Goal: Information Seeking & Learning: Learn about a topic

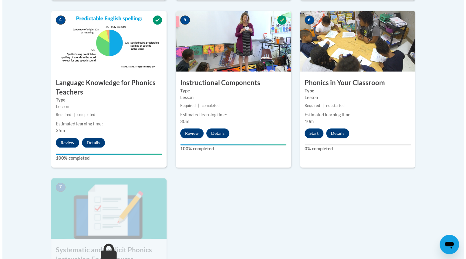
scroll to position [364, 0]
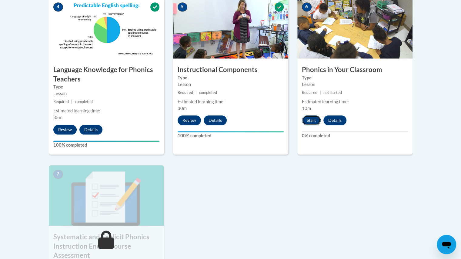
click at [313, 120] on button "Start" at bounding box center [311, 121] width 19 height 10
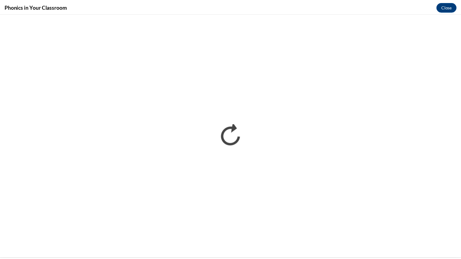
scroll to position [0, 0]
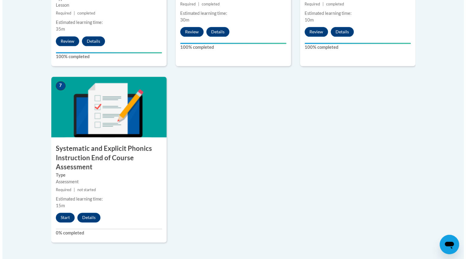
scroll to position [455, 0]
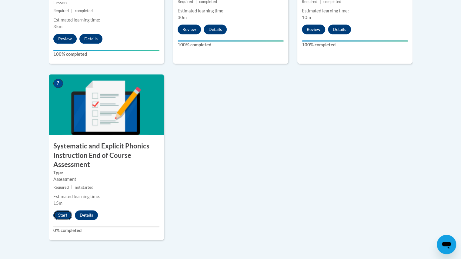
click at [59, 215] on button "Start" at bounding box center [62, 215] width 19 height 10
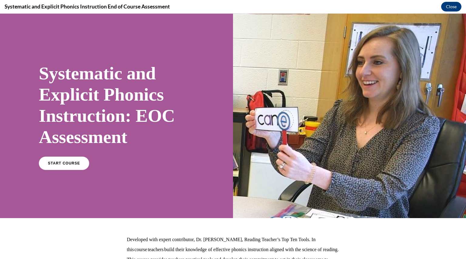
scroll to position [0, 0]
click at [58, 165] on span "START COURSE" at bounding box center [64, 163] width 34 height 5
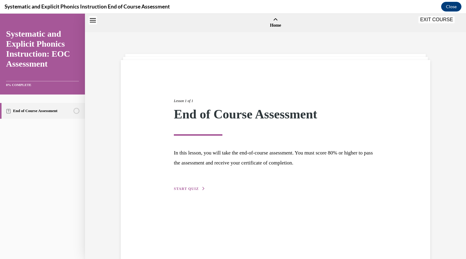
scroll to position [19, 0]
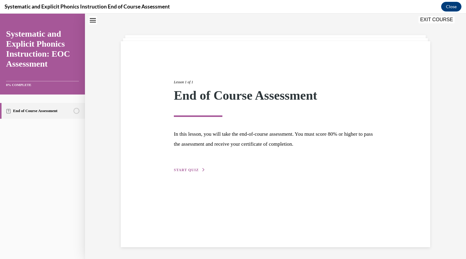
click at [192, 169] on span "START QUIZ" at bounding box center [186, 170] width 25 height 4
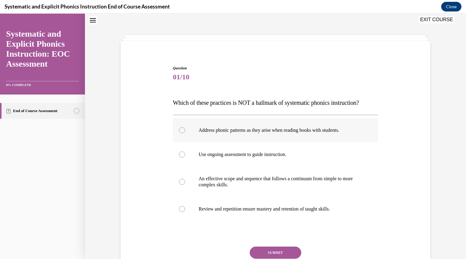
click at [174, 132] on div at bounding box center [275, 130] width 205 height 24
click at [266, 255] on button "SUBMIT" at bounding box center [276, 253] width 52 height 12
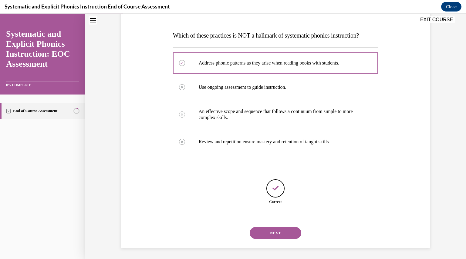
scroll to position [87, 0]
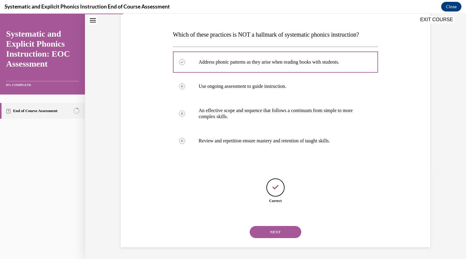
click at [259, 230] on button "NEXT" at bounding box center [276, 232] width 52 height 12
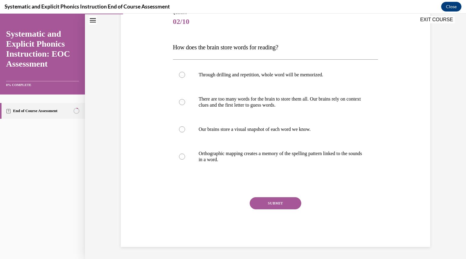
scroll to position [68, 0]
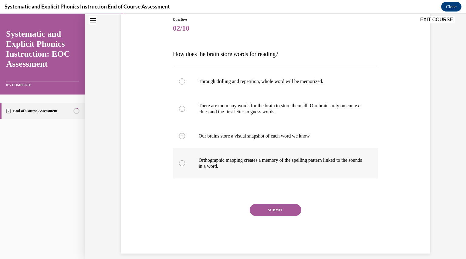
click at [270, 168] on p "Orthographic mapping creates a memory of the spelling pattern linked to the sou…" at bounding box center [281, 163] width 164 height 12
click at [270, 211] on button "SUBMIT" at bounding box center [276, 210] width 52 height 12
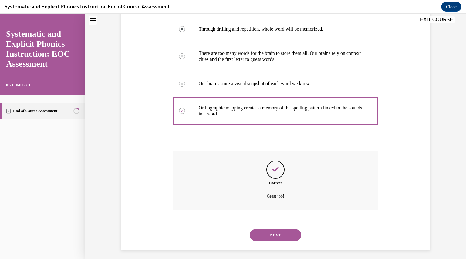
scroll to position [123, 0]
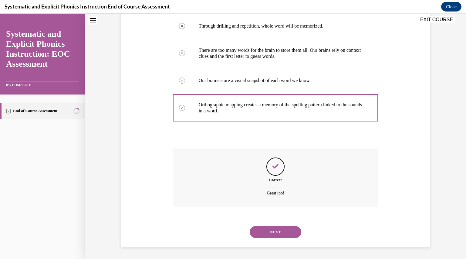
click at [272, 231] on button "NEXT" at bounding box center [276, 232] width 52 height 12
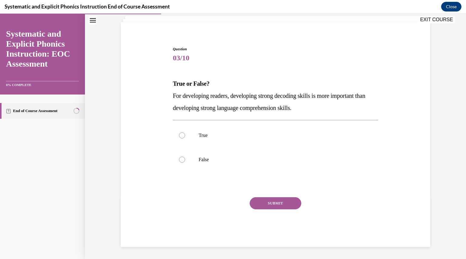
scroll to position [38, 0]
click at [233, 148] on div at bounding box center [275, 136] width 205 height 24
click at [261, 203] on button "SUBMIT" at bounding box center [276, 204] width 52 height 12
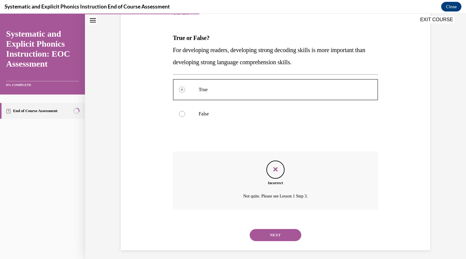
scroll to position [87, 0]
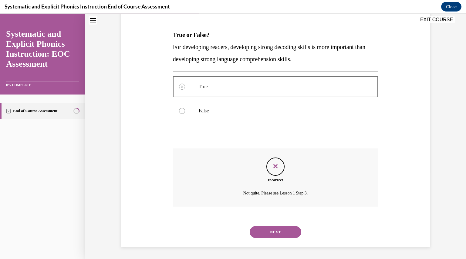
click at [262, 229] on button "NEXT" at bounding box center [276, 232] width 52 height 12
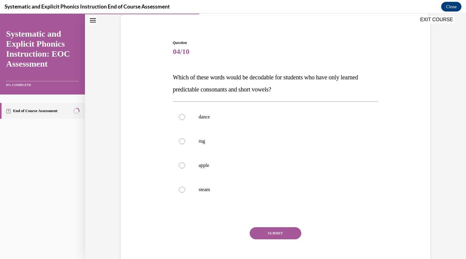
scroll to position [45, 0]
click at [226, 143] on p "rug" at bounding box center [281, 141] width 164 height 6
click at [258, 233] on button "SUBMIT" at bounding box center [276, 233] width 52 height 12
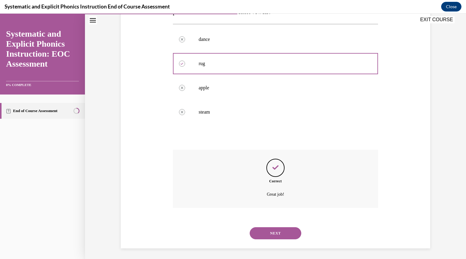
scroll to position [123, 0]
click at [270, 234] on button "NEXT" at bounding box center [276, 232] width 52 height 12
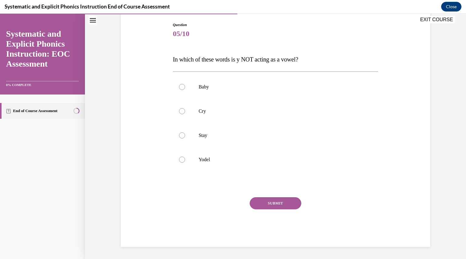
scroll to position [62, 0]
click at [217, 160] on p "Yodel" at bounding box center [281, 160] width 164 height 6
click at [257, 207] on button "SUBMIT" at bounding box center [276, 204] width 52 height 12
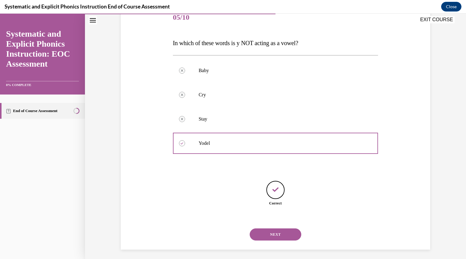
scroll to position [81, 0]
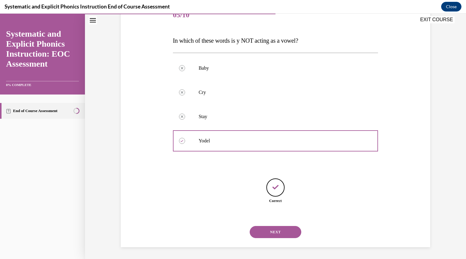
click at [257, 232] on button "NEXT" at bounding box center [276, 232] width 52 height 12
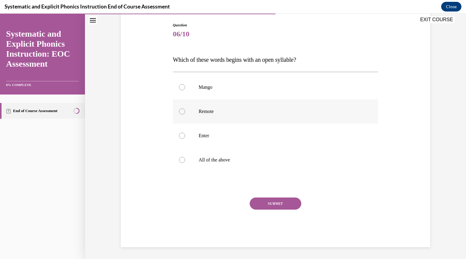
click at [222, 112] on p "Remote" at bounding box center [281, 112] width 164 height 6
click at [260, 207] on button "SUBMIT" at bounding box center [276, 204] width 52 height 12
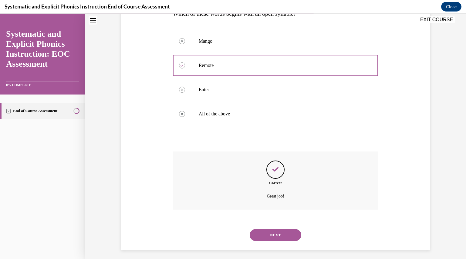
scroll to position [111, 0]
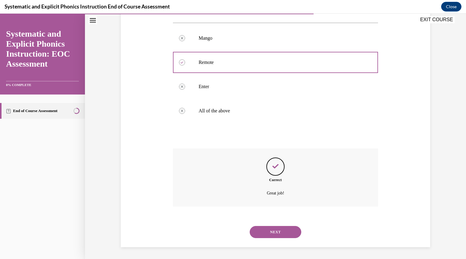
click at [271, 233] on button "NEXT" at bounding box center [276, 232] width 52 height 12
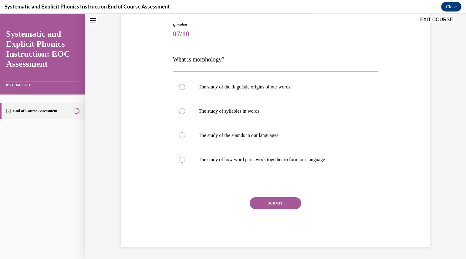
scroll to position [62, 0]
click at [264, 137] on p "The study of the sounds in our languages" at bounding box center [281, 136] width 164 height 6
click at [281, 203] on button "SUBMIT" at bounding box center [276, 204] width 52 height 12
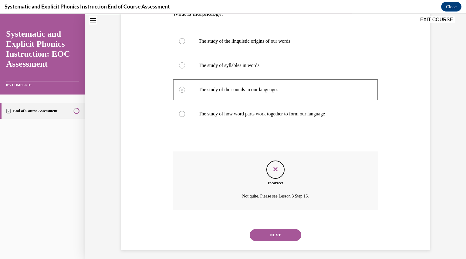
scroll to position [111, 0]
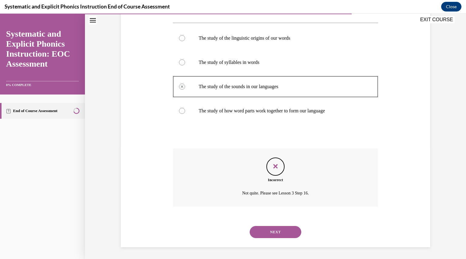
click at [268, 231] on button "NEXT" at bounding box center [276, 232] width 52 height 12
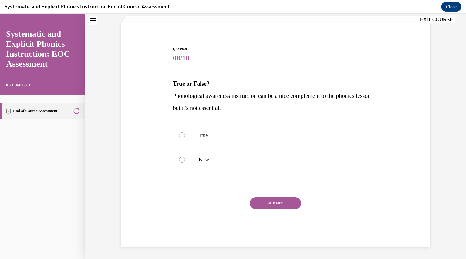
scroll to position [38, 0]
click at [222, 157] on p "False" at bounding box center [281, 160] width 164 height 6
click at [252, 200] on button "SUBMIT" at bounding box center [276, 204] width 52 height 12
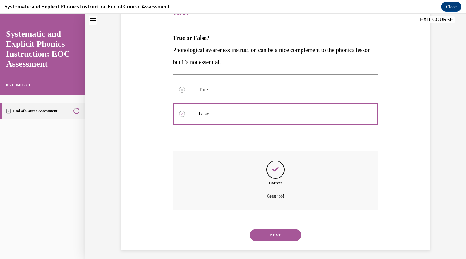
scroll to position [87, 0]
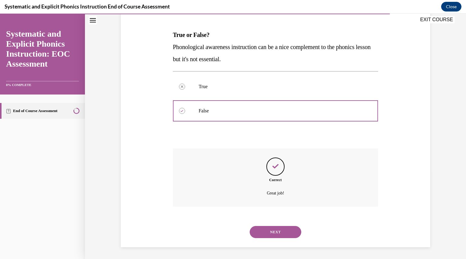
click at [260, 231] on button "NEXT" at bounding box center [276, 232] width 52 height 12
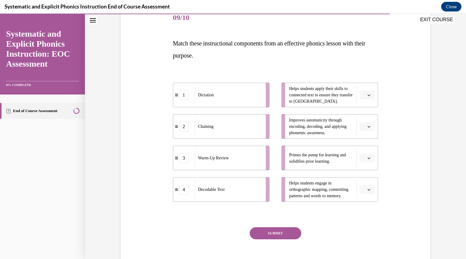
scroll to position [78, 0]
click at [360, 160] on button "button" at bounding box center [367, 158] width 15 height 9
click at [364, 213] on div "3" at bounding box center [364, 208] width 15 height 12
click at [363, 127] on span "Please select an option" at bounding box center [364, 127] width 2 height 6
click at [369, 96] on button "button" at bounding box center [367, 95] width 15 height 9
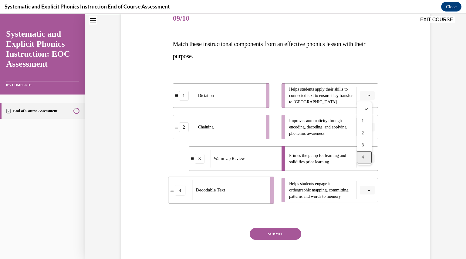
click at [365, 156] on div "4" at bounding box center [364, 157] width 15 height 12
click at [368, 127] on icon "button" at bounding box center [368, 127] width 3 height 3
click at [362, 152] on span "1" at bounding box center [362, 152] width 2 height 5
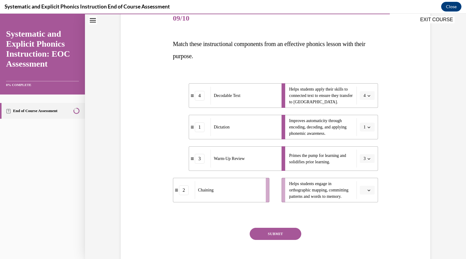
click at [364, 190] on button "button" at bounding box center [367, 190] width 15 height 9
click at [365, 152] on div "2" at bounding box center [364, 152] width 15 height 12
click at [281, 231] on button "SUBMIT" at bounding box center [276, 234] width 52 height 12
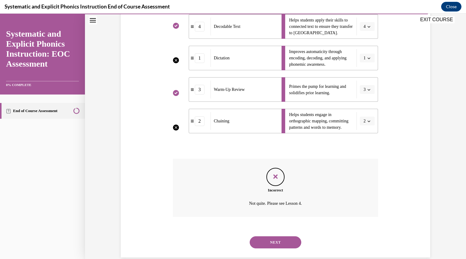
scroll to position [157, 0]
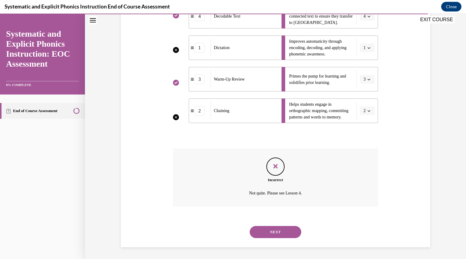
click at [285, 234] on button "NEXT" at bounding box center [276, 232] width 52 height 12
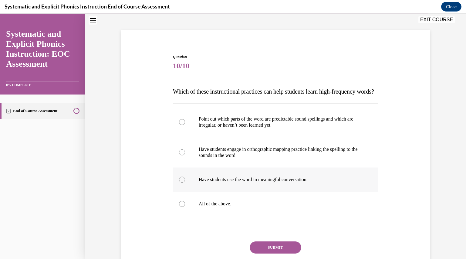
scroll to position [30, 0]
click at [255, 216] on div at bounding box center [275, 204] width 205 height 24
click at [260, 254] on button "SUBMIT" at bounding box center [276, 247] width 52 height 12
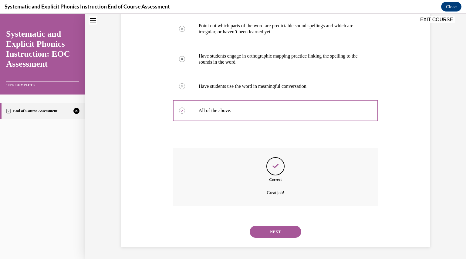
click at [275, 234] on button "NEXT" at bounding box center [276, 232] width 52 height 12
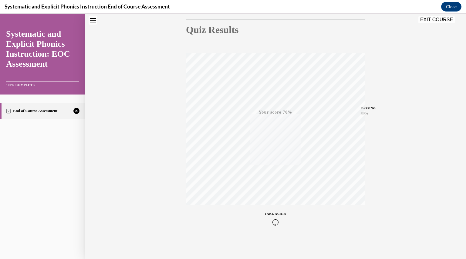
click at [275, 224] on icon "button" at bounding box center [276, 222] width 22 height 7
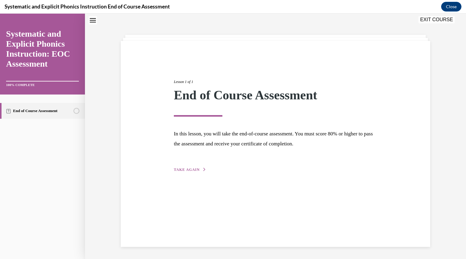
scroll to position [19, 0]
click at [195, 168] on span "TAKE AGAIN" at bounding box center [187, 170] width 26 height 4
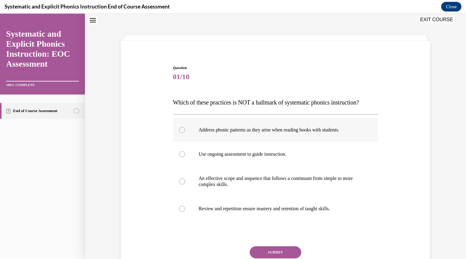
click at [214, 135] on div at bounding box center [275, 130] width 205 height 24
click at [279, 254] on button "SUBMIT" at bounding box center [276, 253] width 52 height 12
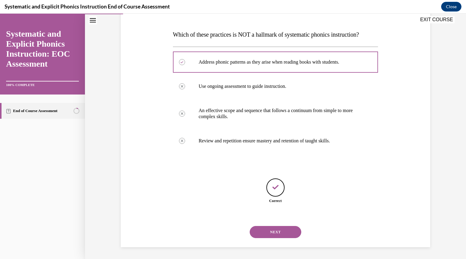
click at [274, 232] on button "NEXT" at bounding box center [276, 232] width 52 height 12
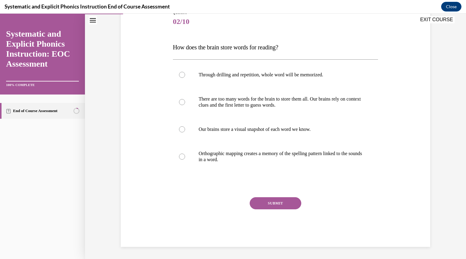
scroll to position [68, 0]
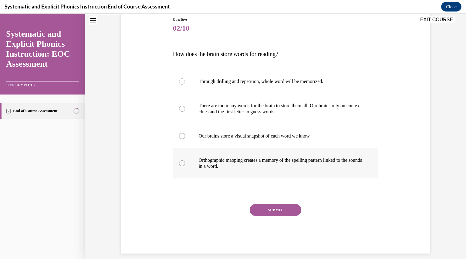
click at [280, 162] on p "Orthographic mapping creates a memory of the spelling pattern linked to the sou…" at bounding box center [281, 163] width 164 height 12
click at [277, 207] on button "SUBMIT" at bounding box center [276, 210] width 52 height 12
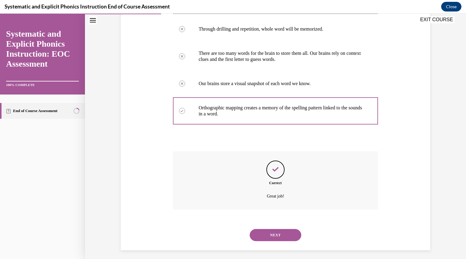
scroll to position [123, 0]
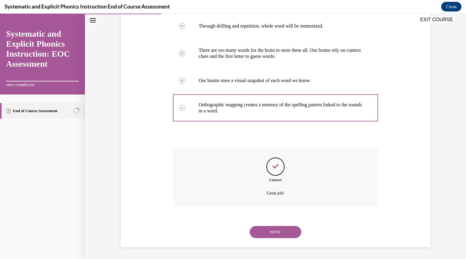
click at [274, 228] on button "NEXT" at bounding box center [276, 232] width 52 height 12
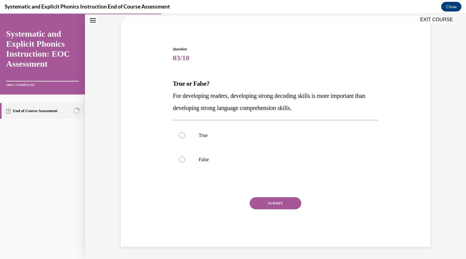
scroll to position [38, 0]
click at [227, 162] on p "False" at bounding box center [281, 160] width 164 height 6
click at [267, 207] on button "SUBMIT" at bounding box center [276, 204] width 52 height 12
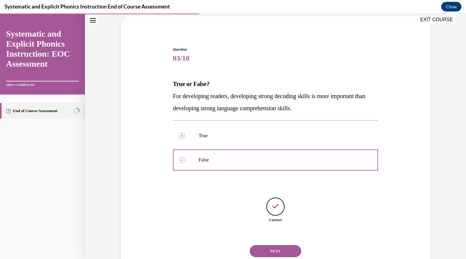
scroll to position [57, 0]
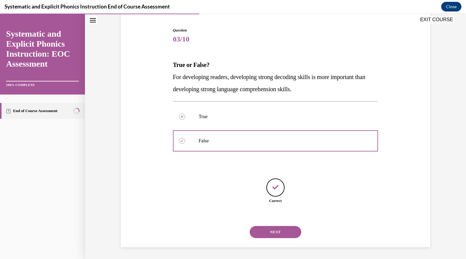
click at [270, 234] on button "NEXT" at bounding box center [276, 232] width 52 height 12
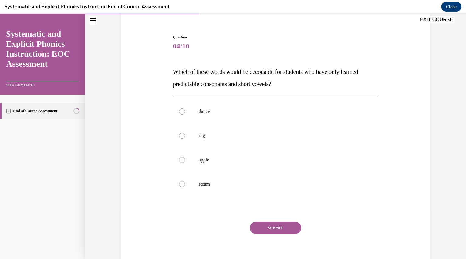
scroll to position [50, 0]
click at [202, 137] on p "rug" at bounding box center [281, 135] width 164 height 6
click at [279, 223] on button "SUBMIT" at bounding box center [276, 227] width 52 height 12
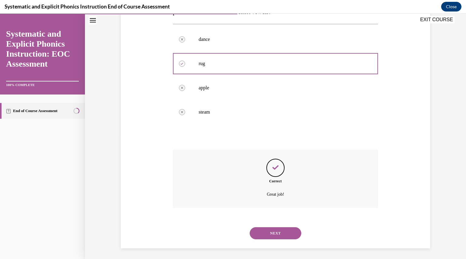
scroll to position [123, 0]
click at [275, 231] on button "NEXT" at bounding box center [276, 232] width 52 height 12
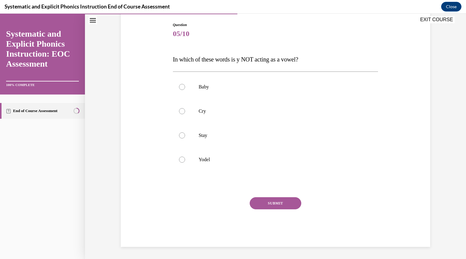
scroll to position [62, 0]
click at [220, 152] on div at bounding box center [275, 160] width 205 height 24
click at [286, 199] on button "SUBMIT" at bounding box center [276, 204] width 52 height 12
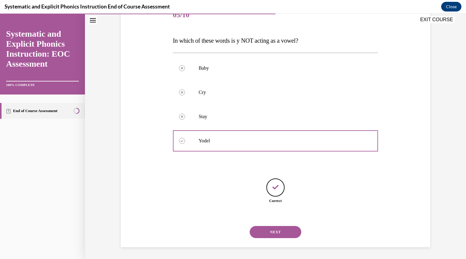
click at [279, 230] on button "NEXT" at bounding box center [276, 232] width 52 height 12
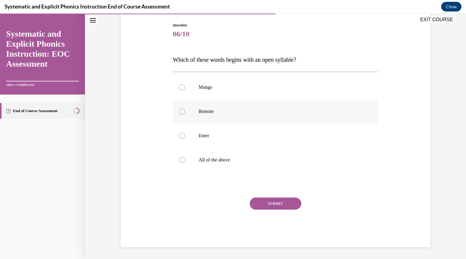
click at [240, 107] on div at bounding box center [275, 111] width 205 height 24
click at [266, 201] on button "SUBMIT" at bounding box center [276, 204] width 52 height 12
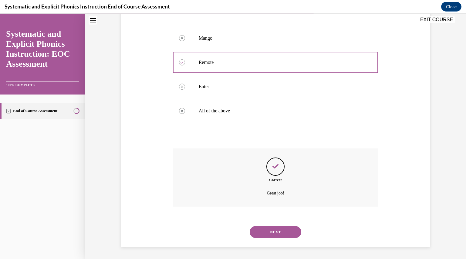
click at [267, 231] on button "NEXT" at bounding box center [276, 232] width 52 height 12
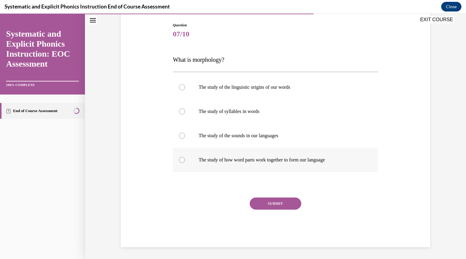
click at [323, 167] on div at bounding box center [275, 160] width 205 height 24
click at [261, 205] on button "SUBMIT" at bounding box center [276, 204] width 52 height 12
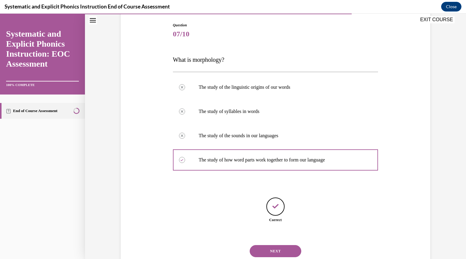
scroll to position [81, 0]
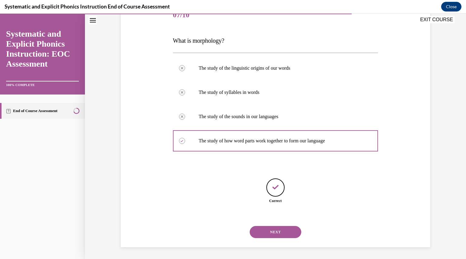
click at [254, 231] on button "NEXT" at bounding box center [276, 232] width 52 height 12
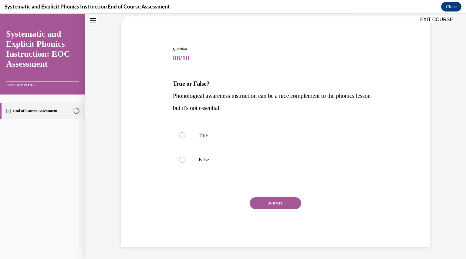
scroll to position [38, 0]
click at [239, 163] on p "False" at bounding box center [281, 160] width 164 height 6
click at [269, 206] on button "SUBMIT" at bounding box center [276, 204] width 52 height 12
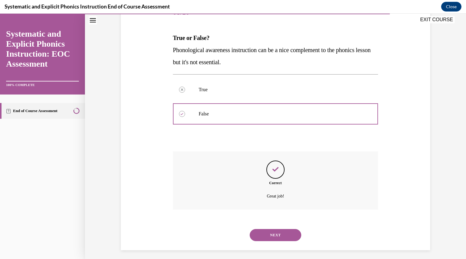
scroll to position [87, 0]
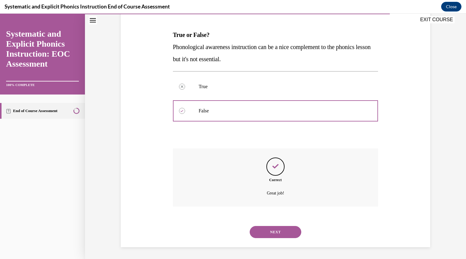
click at [269, 231] on button "NEXT" at bounding box center [276, 232] width 52 height 12
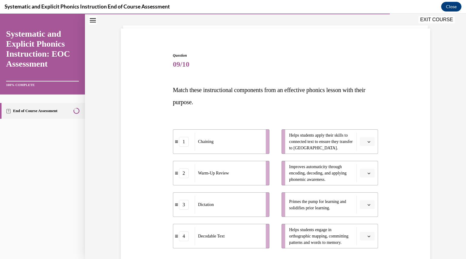
scroll to position [92, 0]
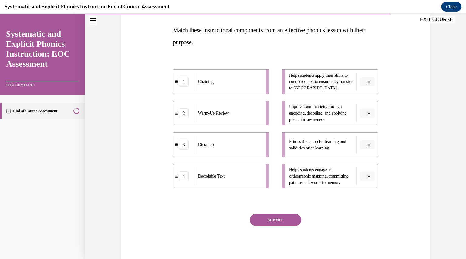
click at [364, 142] on button "button" at bounding box center [367, 144] width 15 height 9
click at [363, 179] on div "2" at bounding box center [364, 183] width 15 height 12
click at [369, 180] on button "button" at bounding box center [367, 176] width 15 height 9
click at [364, 83] on button "button" at bounding box center [367, 81] width 15 height 9
click at [365, 142] on div "4" at bounding box center [364, 144] width 15 height 12
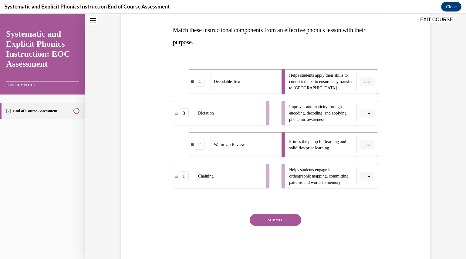
click at [364, 173] on button "button" at bounding box center [367, 176] width 15 height 9
click at [369, 201] on div "1" at bounding box center [364, 202] width 15 height 12
click at [365, 119] on li "Improves automaticity through encoding, decoding, and applying phonemic awarene…" at bounding box center [329, 113] width 96 height 25
click at [367, 115] on span "button" at bounding box center [369, 113] width 4 height 4
click at [367, 166] on div "3" at bounding box center [364, 163] width 15 height 12
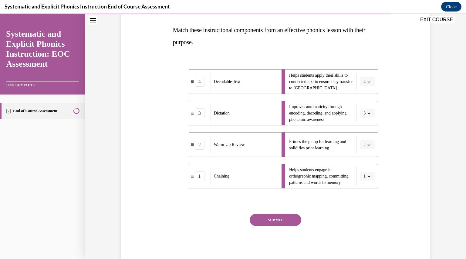
click at [270, 218] on button "SUBMIT" at bounding box center [276, 220] width 52 height 12
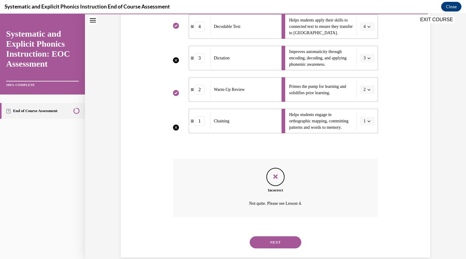
scroll to position [157, 0]
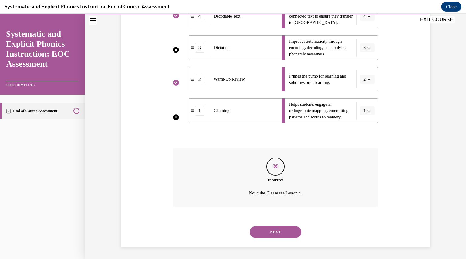
click at [290, 228] on button "NEXT" at bounding box center [276, 232] width 52 height 12
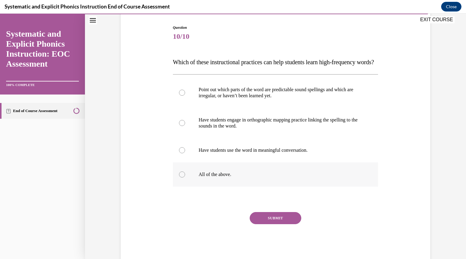
scroll to position [61, 0]
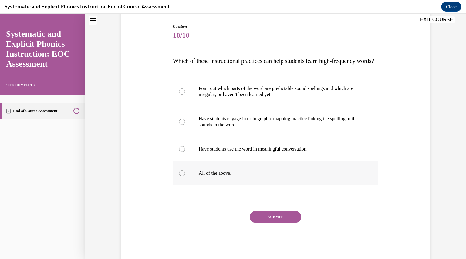
click at [231, 186] on div at bounding box center [275, 173] width 205 height 24
click at [269, 223] on button "SUBMIT" at bounding box center [276, 217] width 52 height 12
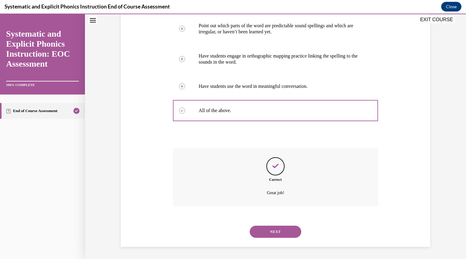
click at [277, 236] on button "NEXT" at bounding box center [276, 232] width 52 height 12
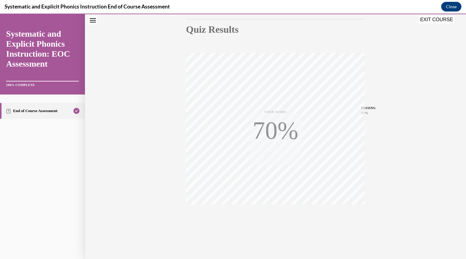
scroll to position [65, 0]
click at [437, 18] on button "EXIT COURSE" at bounding box center [436, 19] width 36 height 7
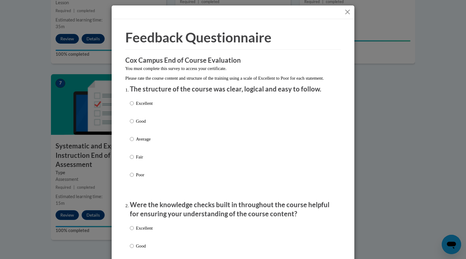
click at [217, 125] on div "Excellent Good Average Fair Poor" at bounding box center [233, 146] width 206 height 99
click at [140, 125] on p "Good" at bounding box center [144, 121] width 17 height 7
click at [134, 125] on input "Good" at bounding box center [132, 121] width 4 height 7
radio input "true"
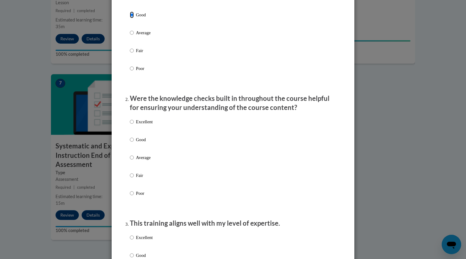
scroll to position [107, 0]
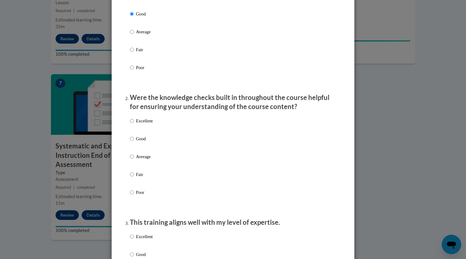
click at [140, 124] on p "Excellent" at bounding box center [144, 121] width 17 height 7
click at [134, 124] on input "Excellent" at bounding box center [132, 121] width 4 height 7
radio input "true"
click at [130, 142] on input "Good" at bounding box center [132, 139] width 4 height 7
radio input "true"
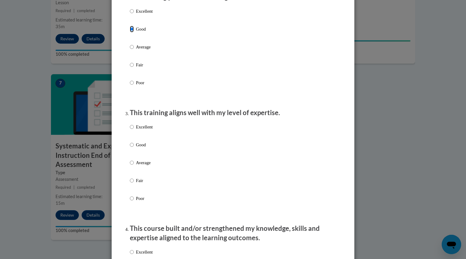
scroll to position [219, 0]
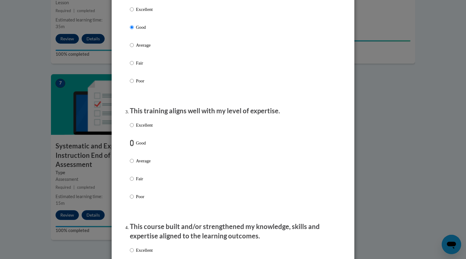
click at [130, 146] on input "Good" at bounding box center [132, 143] width 4 height 7
radio input "true"
click at [130, 146] on input "Good" at bounding box center [132, 143] width 4 height 7
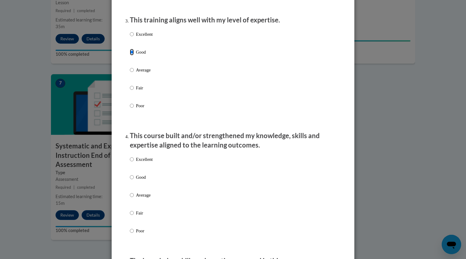
scroll to position [312, 0]
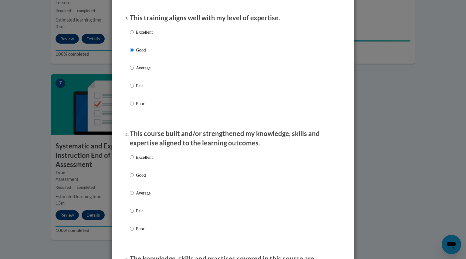
click at [130, 197] on input "Average" at bounding box center [132, 193] width 4 height 7
radio input "true"
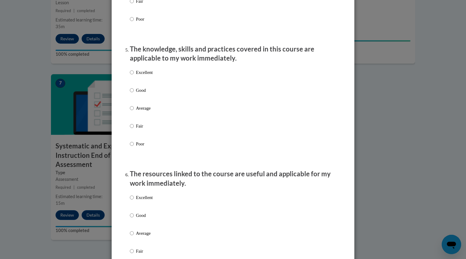
scroll to position [523, 0]
click at [130, 75] on input "Excellent" at bounding box center [132, 72] width 4 height 7
radio input "true"
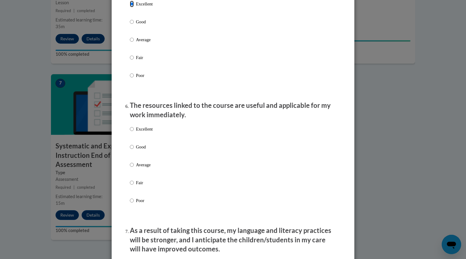
scroll to position [593, 0]
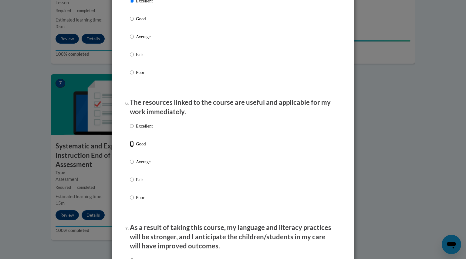
click at [130, 147] on input "Good" at bounding box center [132, 144] width 4 height 7
radio input "true"
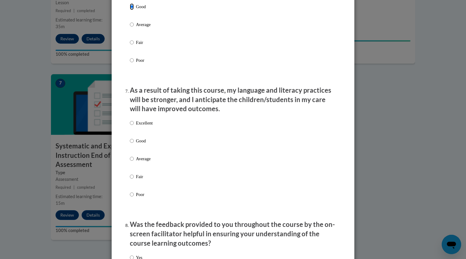
scroll to position [731, 0]
click at [130, 143] on input "Good" at bounding box center [132, 140] width 4 height 7
radio input "true"
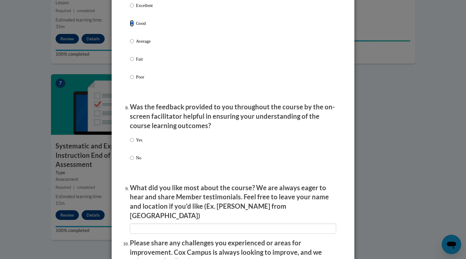
scroll to position [870, 0]
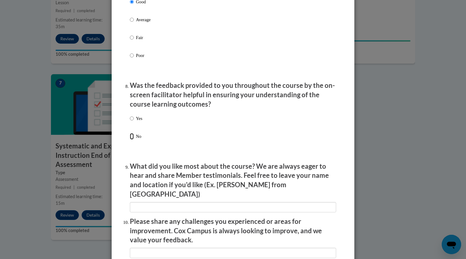
click at [130, 140] on input "No" at bounding box center [132, 136] width 4 height 7
radio input "true"
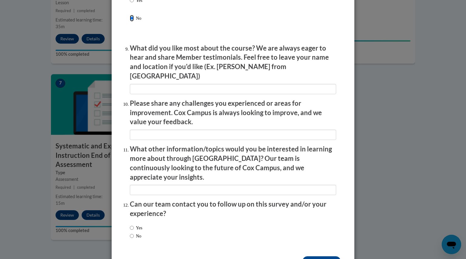
scroll to position [1002, 0]
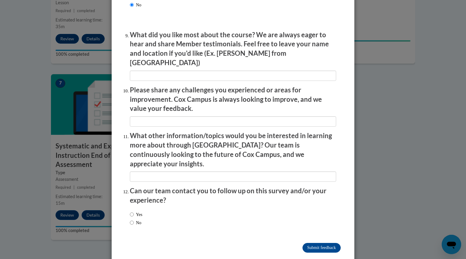
click at [132, 220] on label "No" at bounding box center [136, 223] width 12 height 7
click at [132, 220] on input "No" at bounding box center [132, 223] width 4 height 7
radio input "true"
click at [309, 243] on input "Submit feedback" at bounding box center [321, 248] width 38 height 10
